Goal: Book appointment/travel/reservation

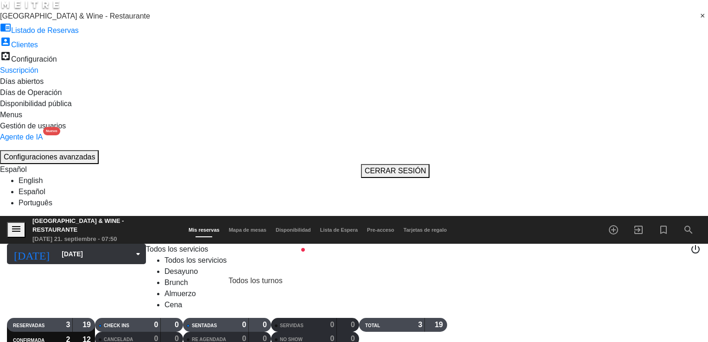
click at [133, 248] on icon "arrow_drop_down" at bounding box center [138, 253] width 11 height 11
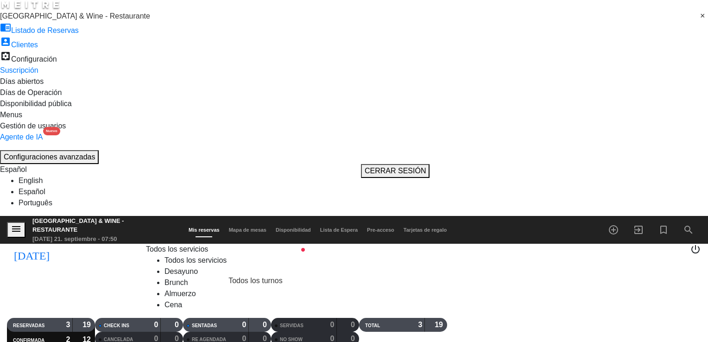
click at [14, 223] on icon "menu" at bounding box center [16, 228] width 11 height 11
click at [77, 20] on span "[GEOGRAPHIC_DATA] & Wine - Restaurante" at bounding box center [75, 16] width 150 height 8
click at [83, 31] on span "Casa de Uco Vineyards & Wine - Bodega" at bounding box center [68, 27] width 136 height 8
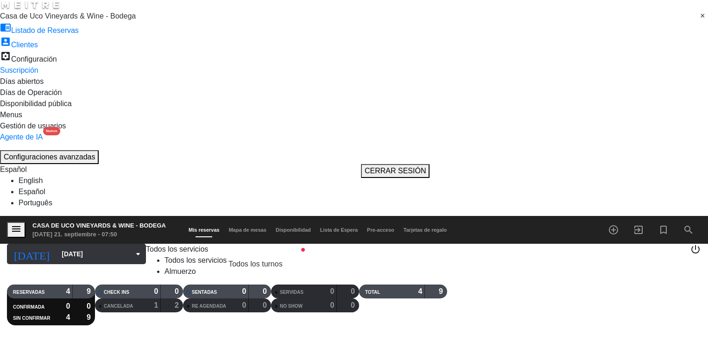
click at [75, 246] on input "[DATE]" at bounding box center [103, 254] width 92 height 16
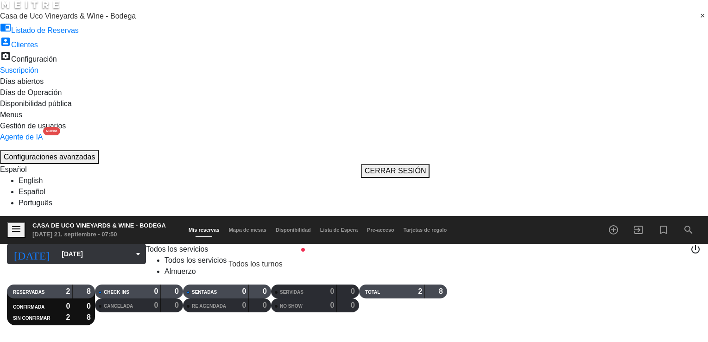
click at [57, 246] on input "[DATE]" at bounding box center [103, 254] width 92 height 16
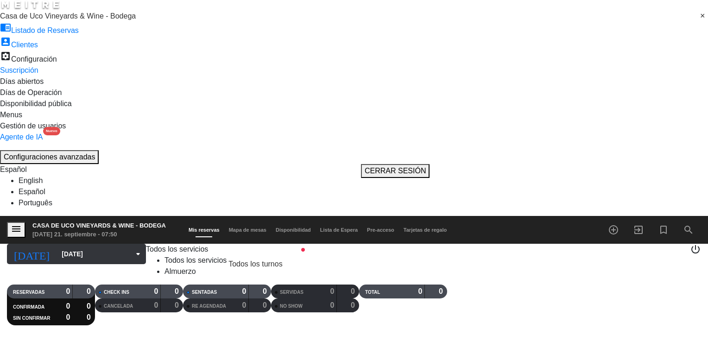
click at [86, 246] on input "[DATE]" at bounding box center [103, 254] width 92 height 16
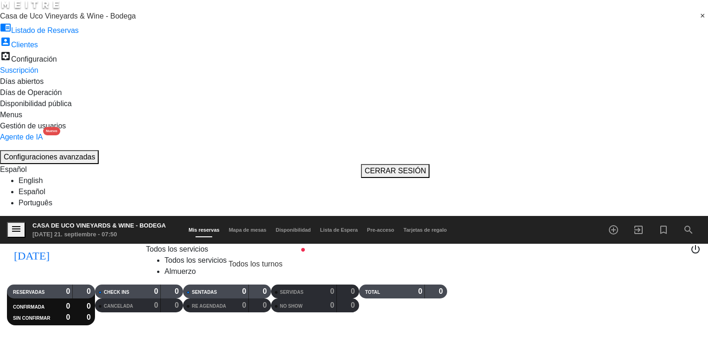
type input "[DATE]"
